Goal: Find specific page/section: Find specific page/section

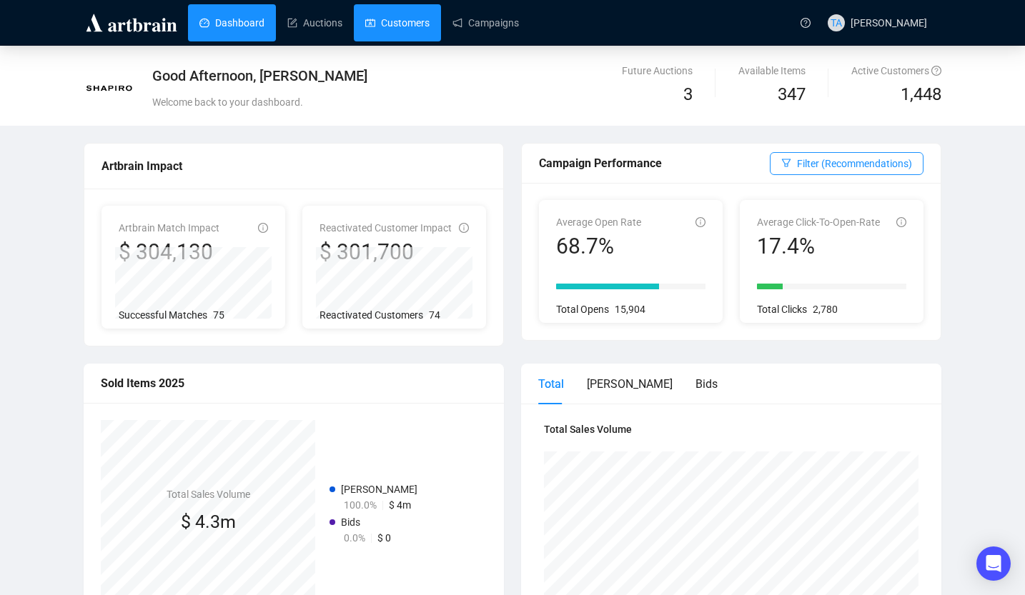
click at [407, 24] on link "Customers" at bounding box center [397, 22] width 64 height 37
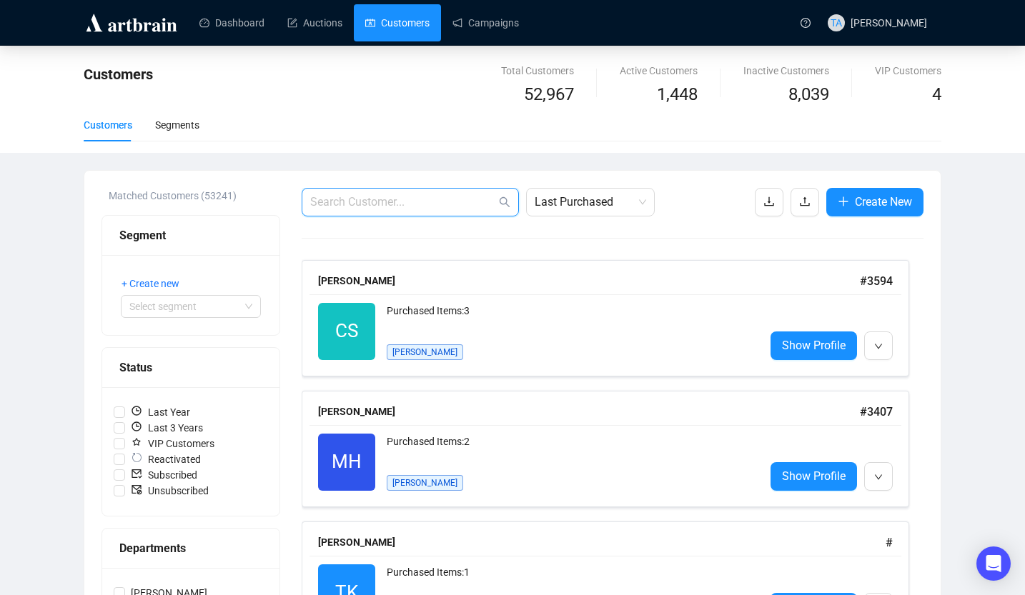
click at [402, 202] on input "text" at bounding box center [403, 202] width 186 height 17
paste input "[PERSON_NAME] <[PERSON_NAME][EMAIL_ADDRESS][DOMAIN_NAME]>"
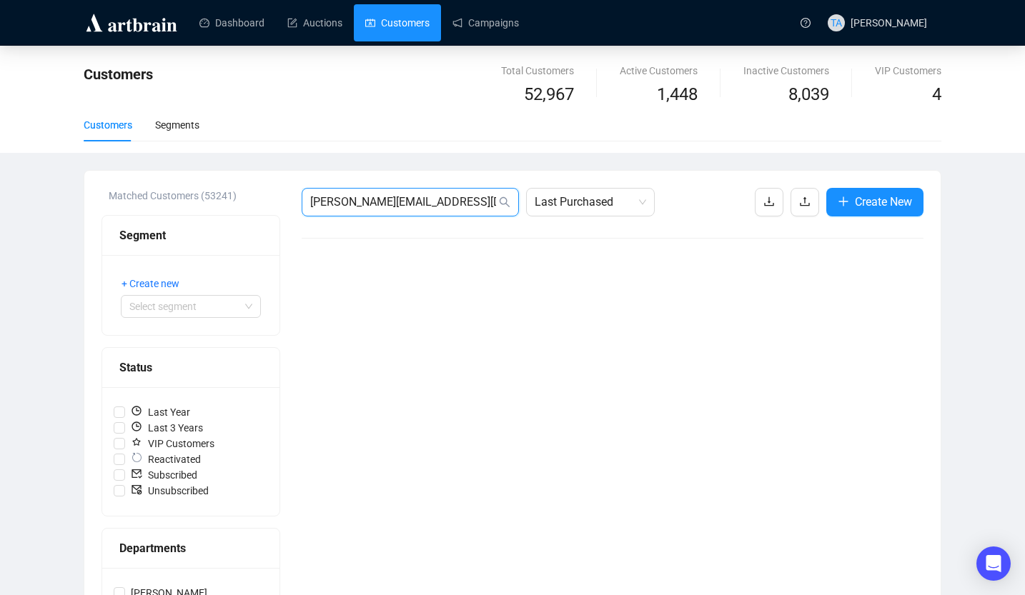
type input "[PERSON_NAME][EMAIL_ADDRESS][DOMAIN_NAME]"
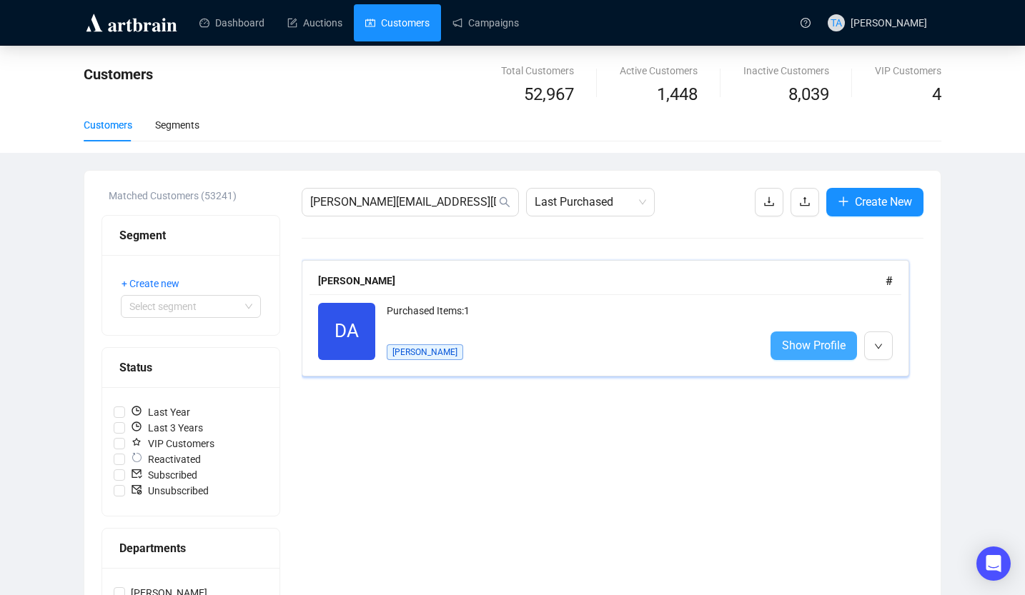
click at [810, 345] on span "Show Profile" at bounding box center [814, 346] width 64 height 18
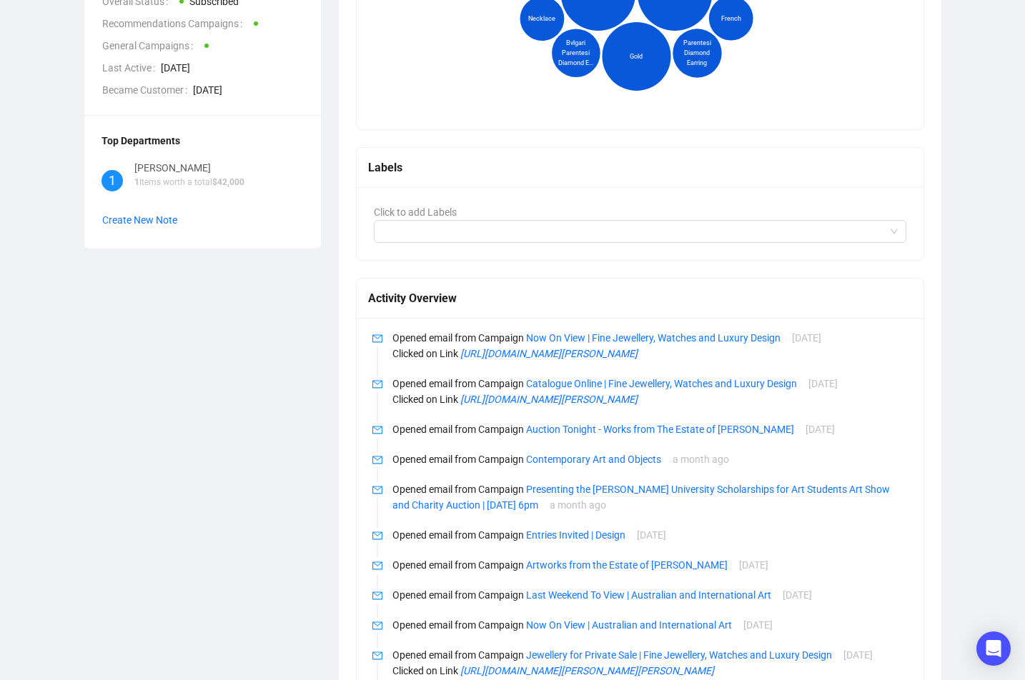
scroll to position [21, 0]
